Goal: Information Seeking & Learning: Learn about a topic

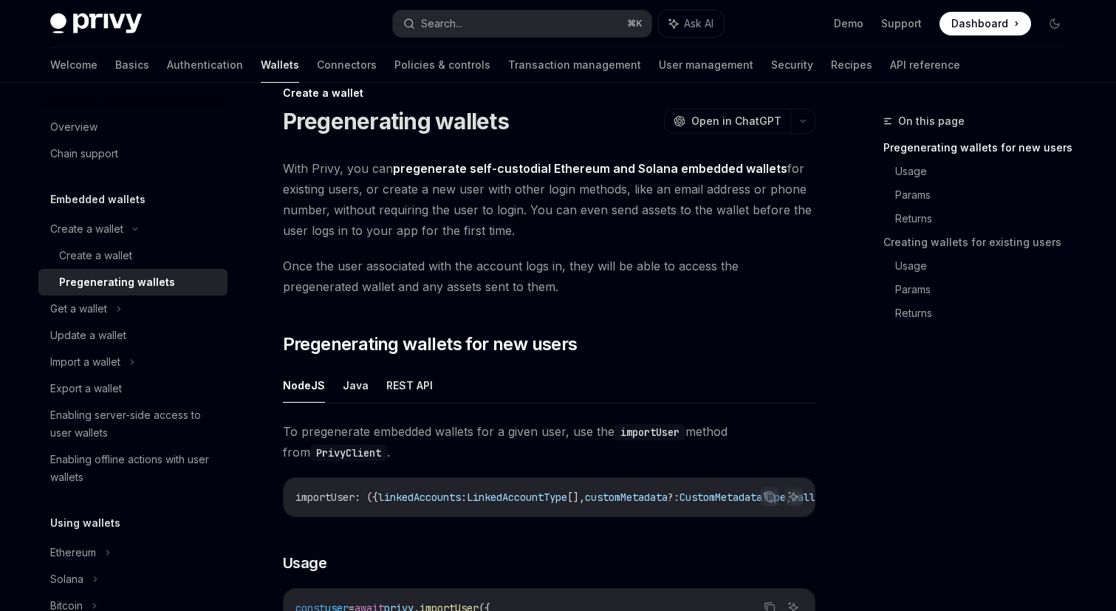
scroll to position [55, 0]
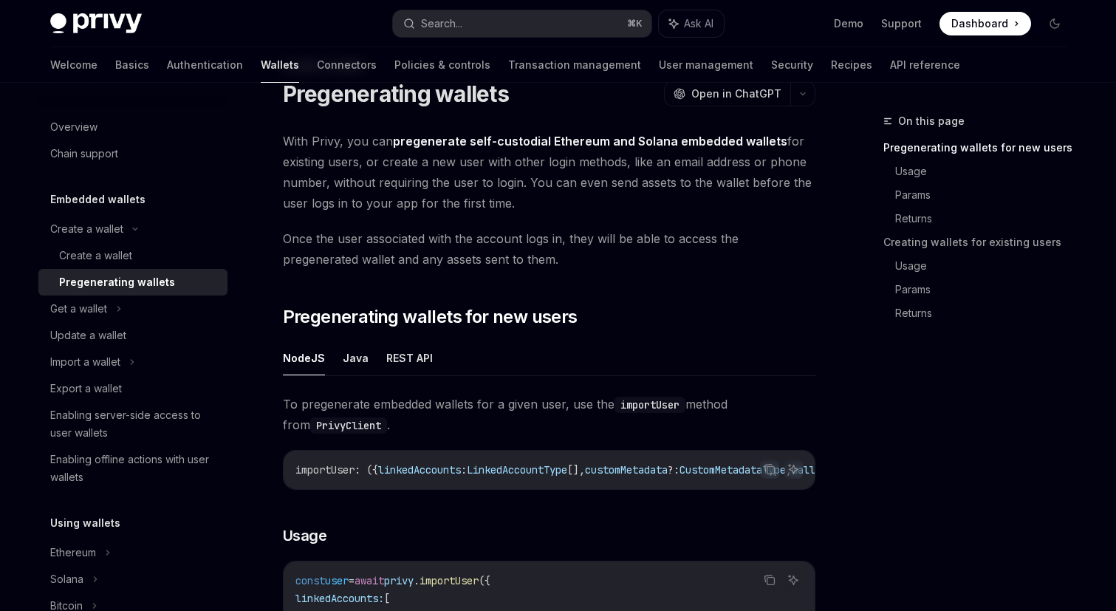
click at [415, 171] on span "With Privy, you can pregenerate self-custodial Ethereum and Solana embedded wal…" at bounding box center [549, 172] width 532 height 83
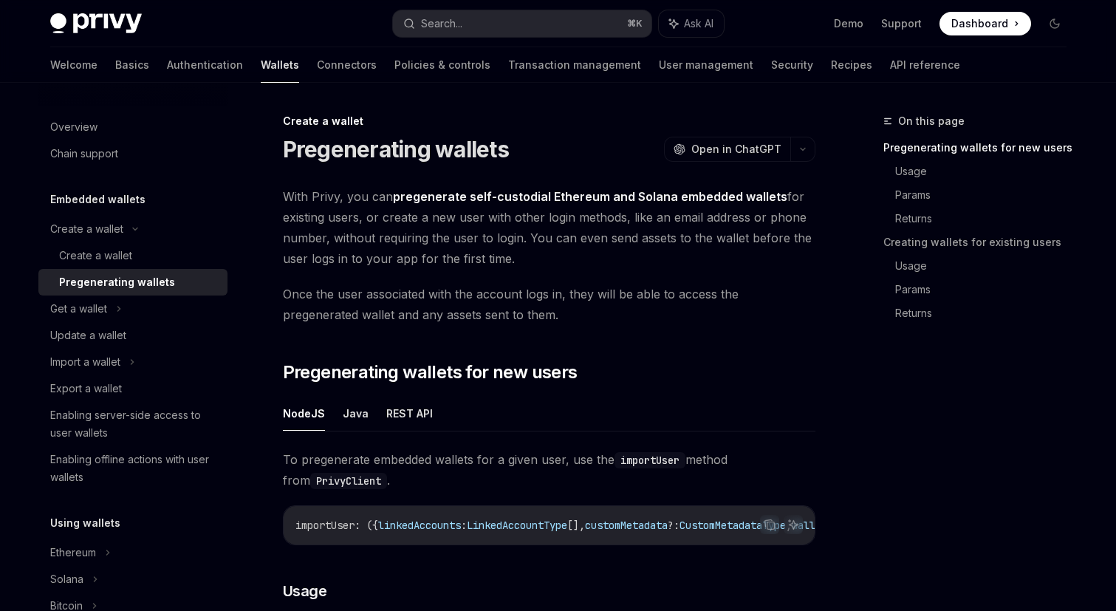
scroll to position [55, 0]
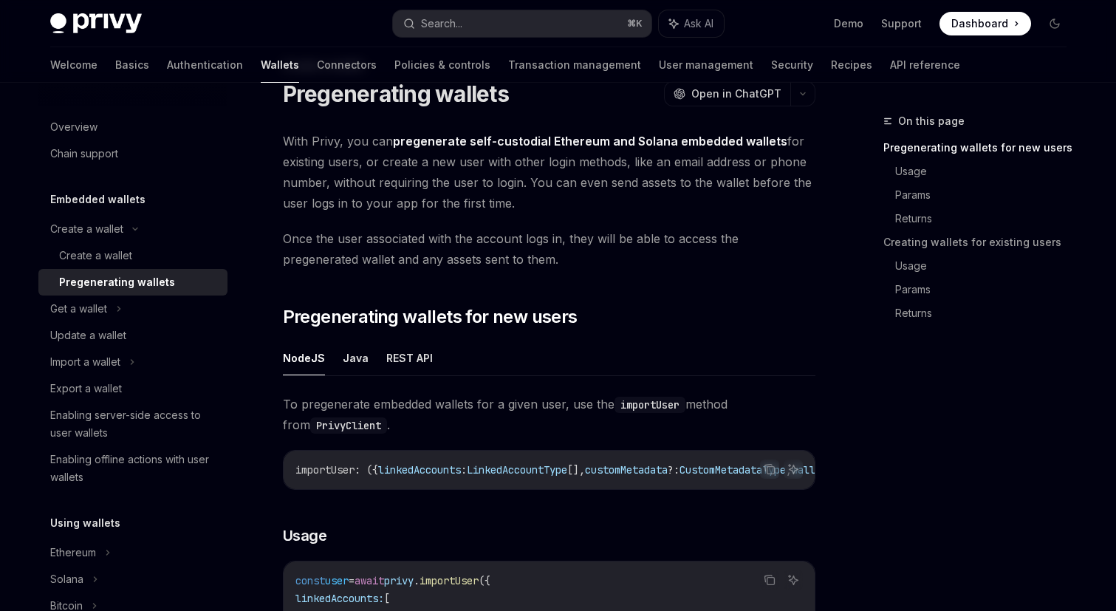
click at [545, 196] on span "With Privy, you can pregenerate self-custodial Ethereum and Solana embedded wal…" at bounding box center [549, 172] width 532 height 83
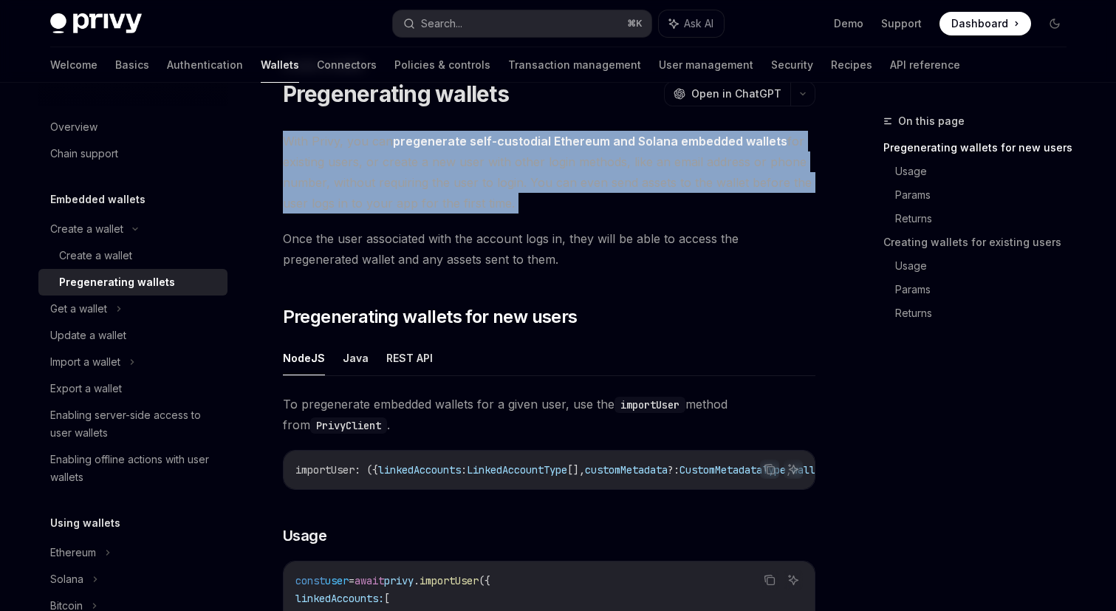
click at [545, 196] on span "With Privy, you can pregenerate self-custodial Ethereum and Solana embedded wal…" at bounding box center [549, 172] width 532 height 83
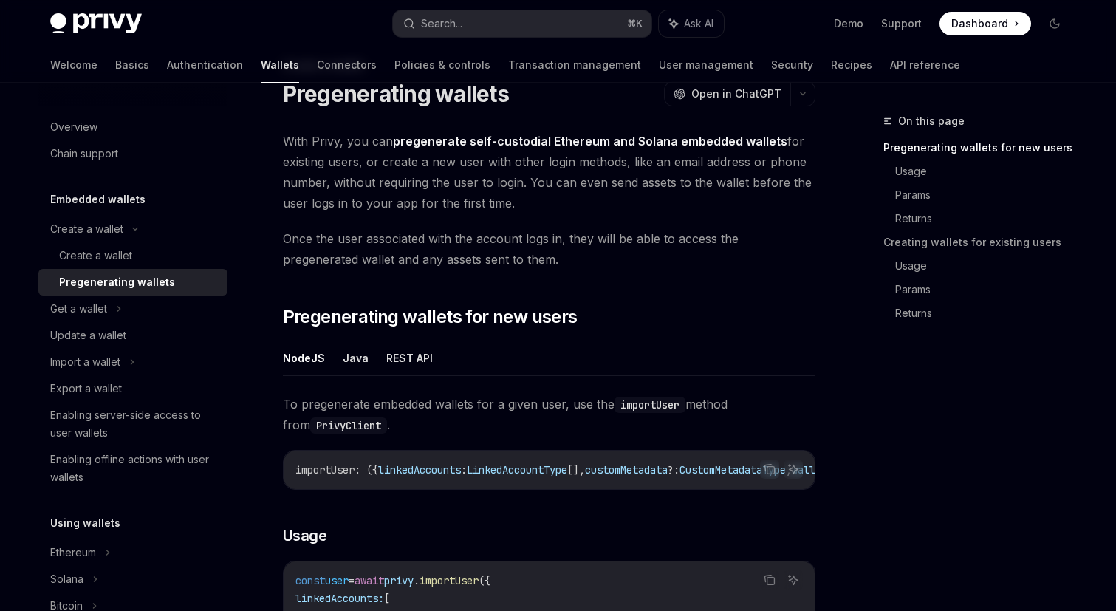
click at [476, 237] on span "Once the user associated with the account logs in, they will be able to access …" at bounding box center [549, 248] width 532 height 41
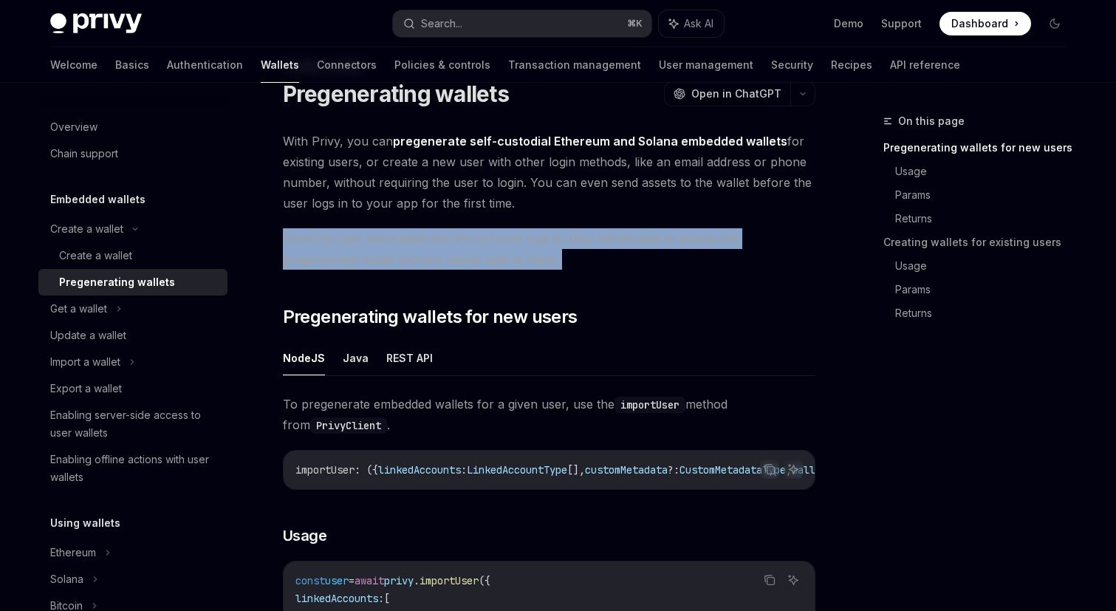
click at [487, 152] on span "With Privy, you can pregenerate self-custodial Ethereum and Solana embedded wal…" at bounding box center [549, 172] width 532 height 83
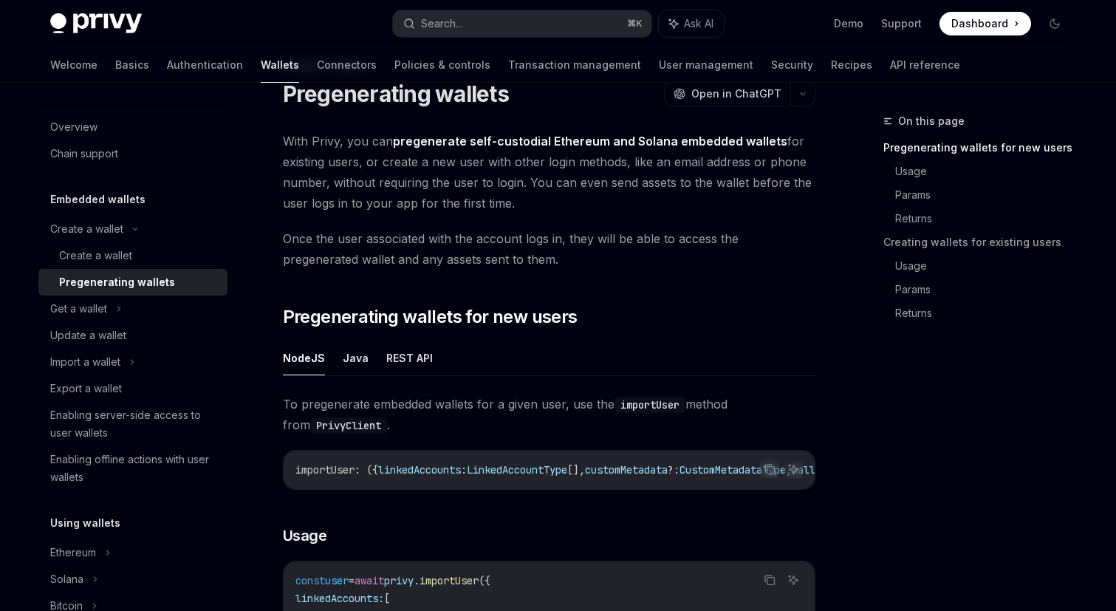
click at [487, 152] on span "With Privy, you can pregenerate self-custodial Ethereum and Solana embedded wal…" at bounding box center [549, 172] width 532 height 83
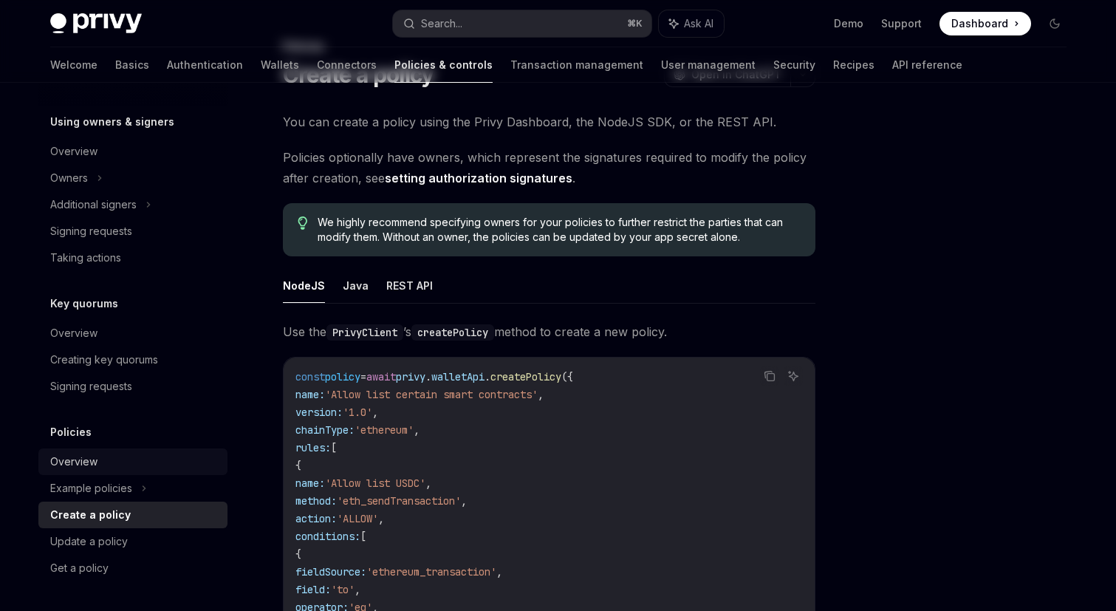
scroll to position [83, 0]
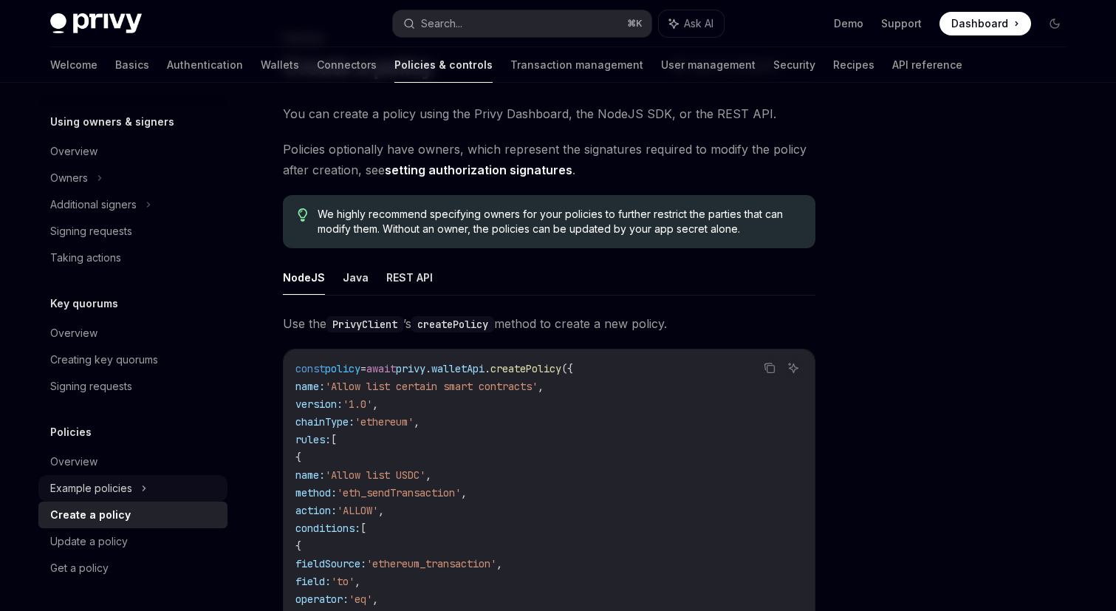
type textarea "*"
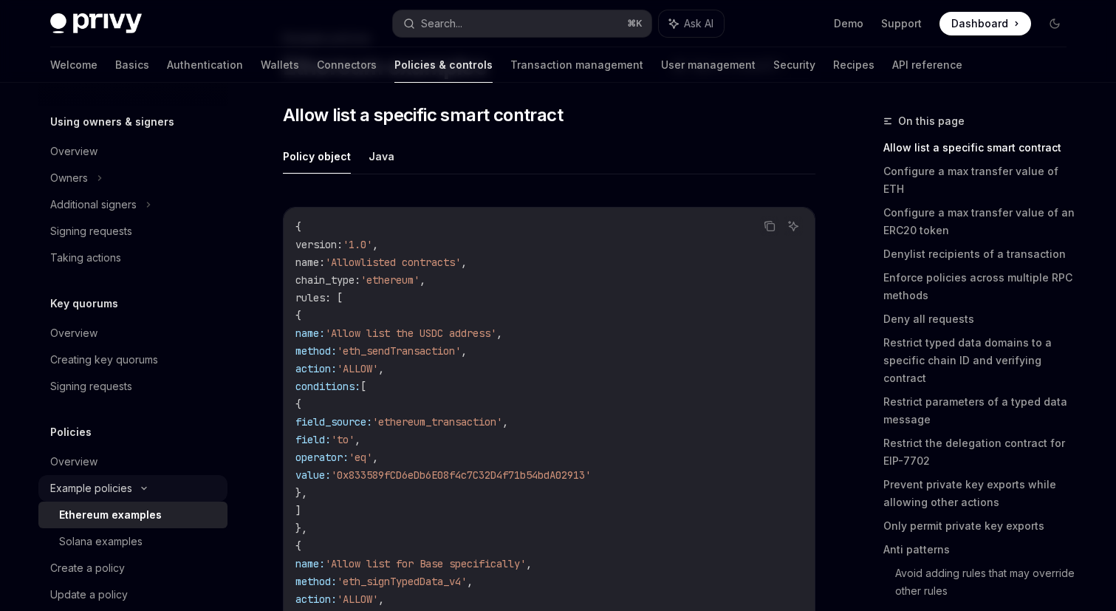
scroll to position [482, 0]
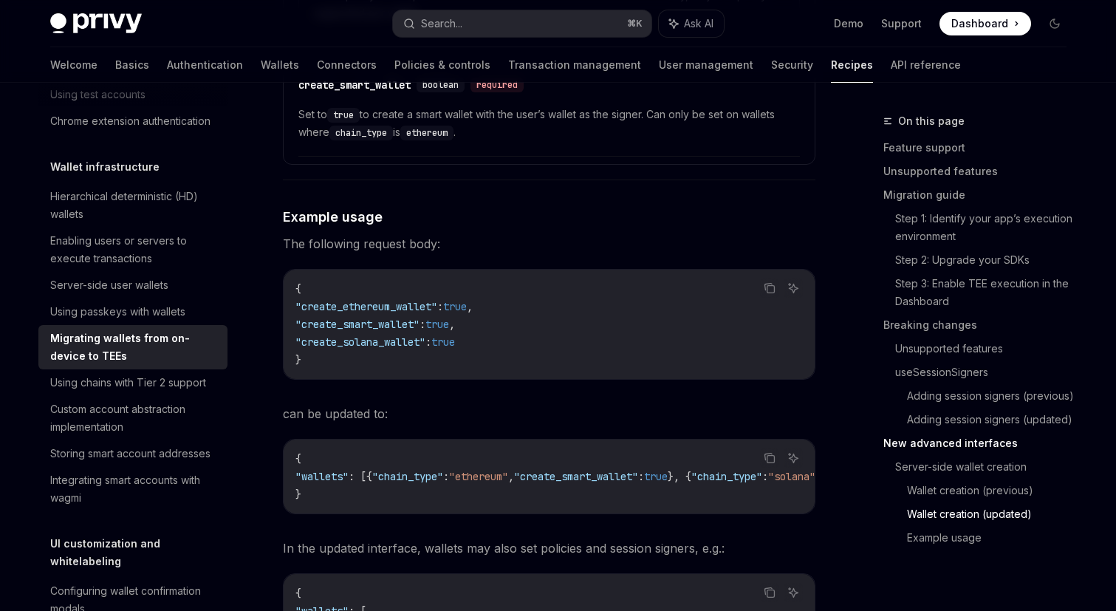
scroll to position [5033, 0]
